Goal: Navigation & Orientation: Find specific page/section

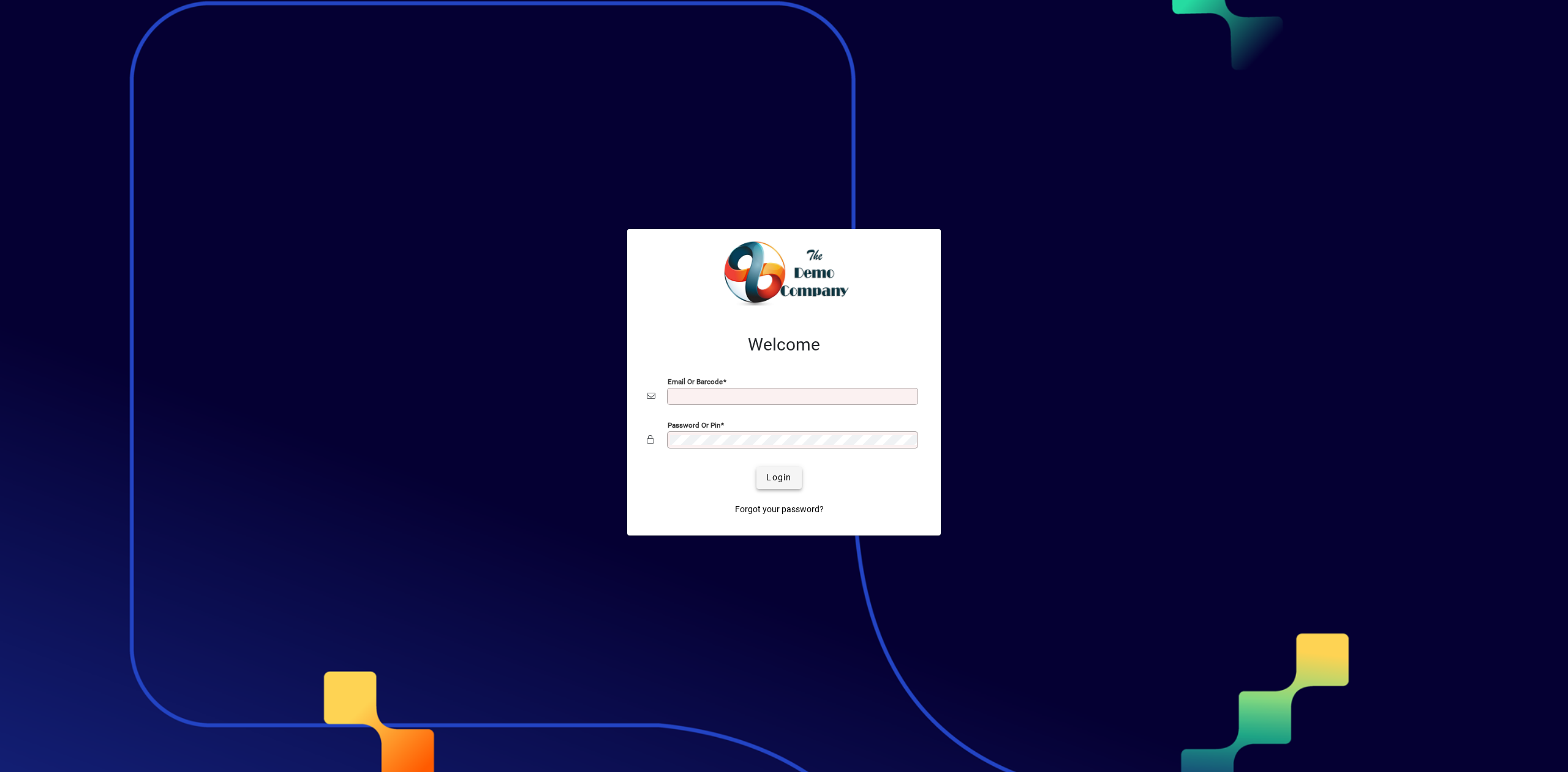
type input "**********"
click at [785, 476] on span "Login" at bounding box center [779, 477] width 25 height 13
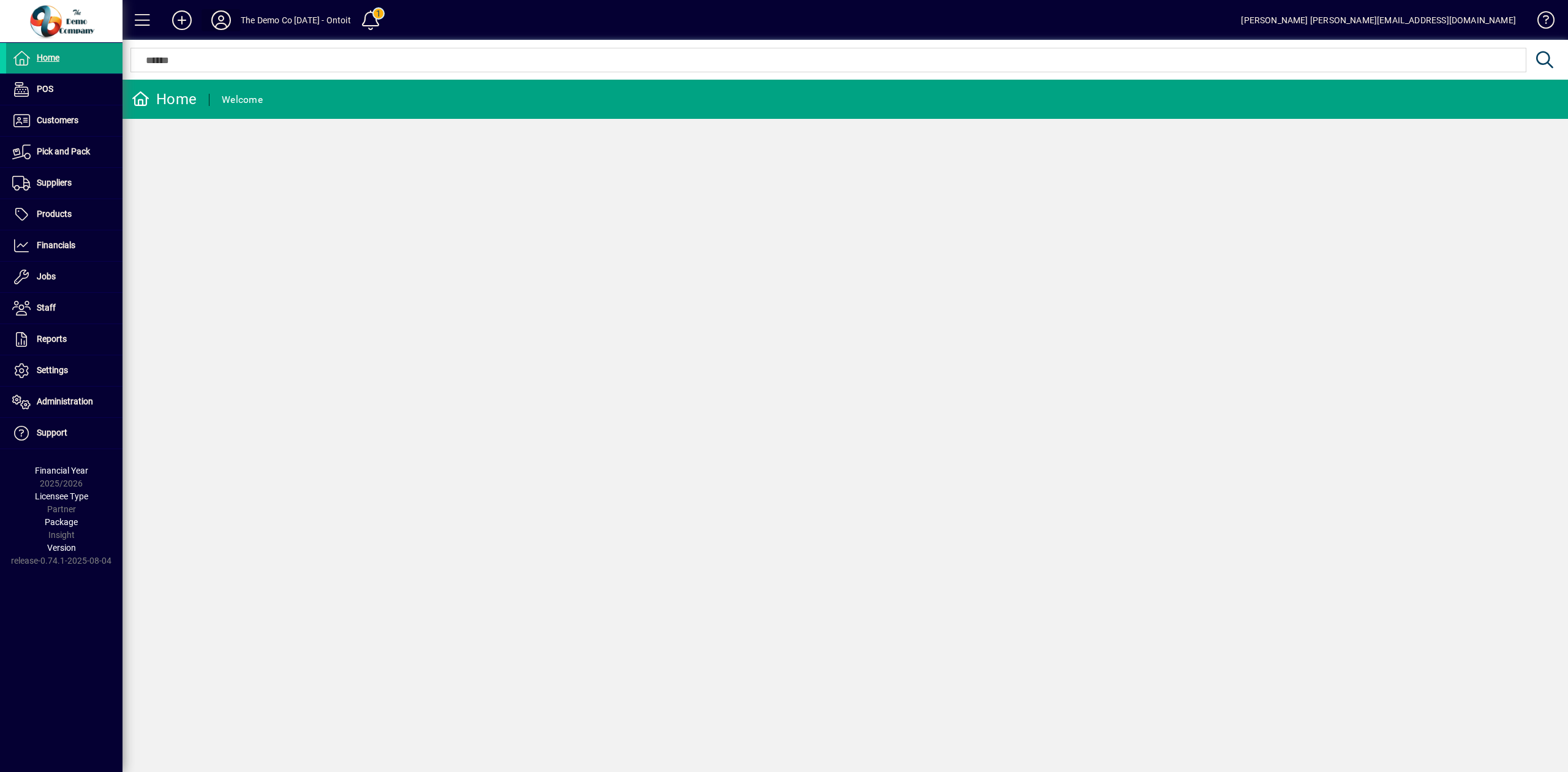
click at [217, 18] on icon at bounding box center [221, 21] width 25 height 20
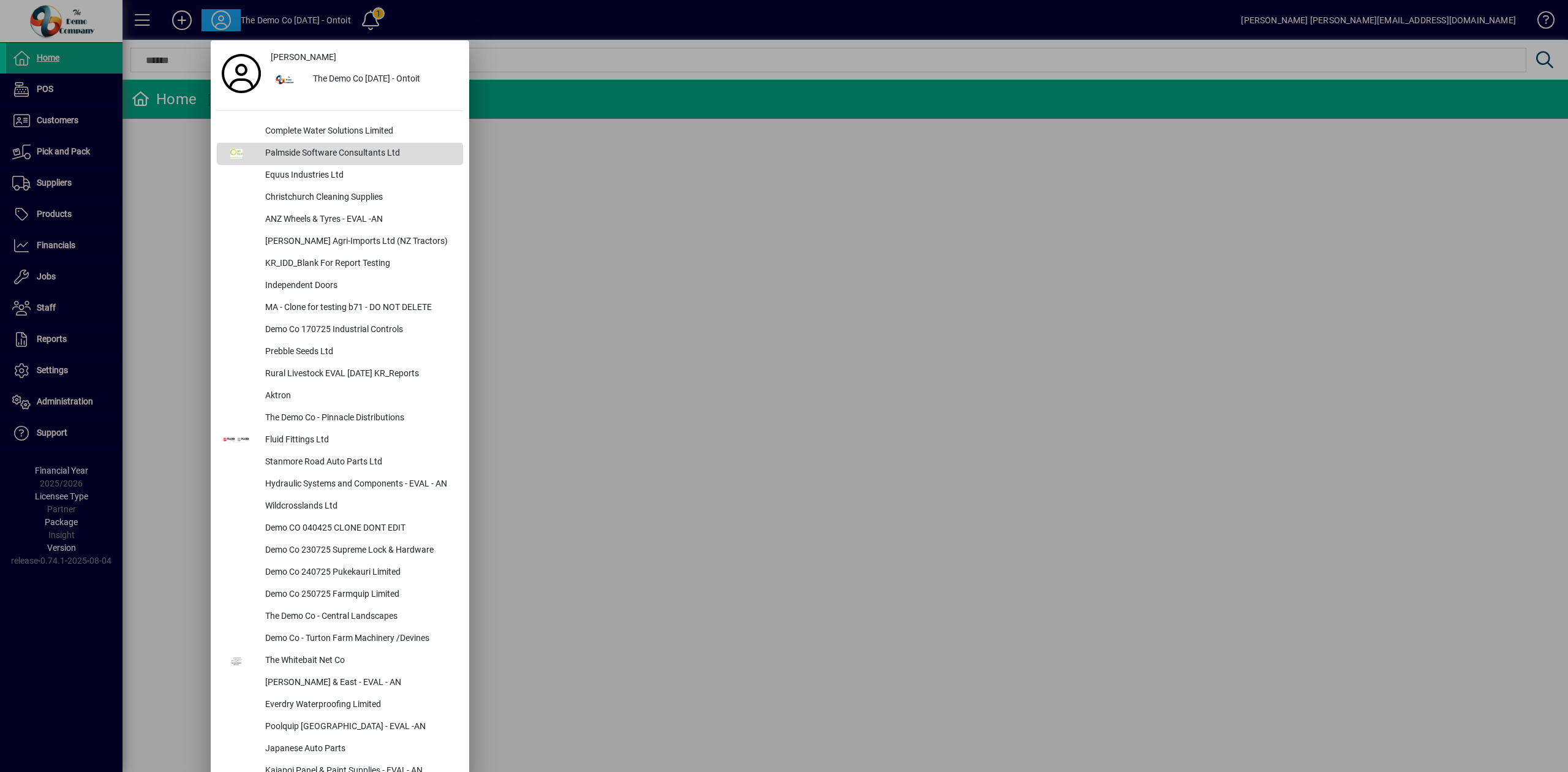
click at [293, 151] on div "Palmside Software Consultants Ltd" at bounding box center [359, 154] width 208 height 22
